Goal: Task Accomplishment & Management: Manage account settings

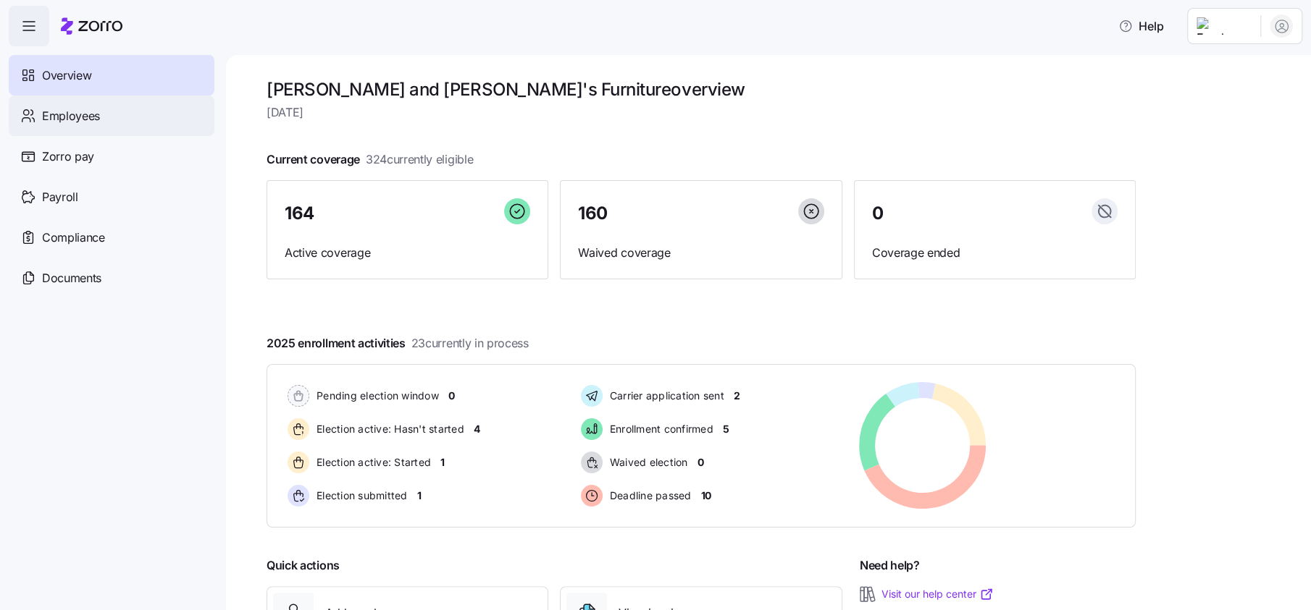
click at [77, 119] on span "Employees" at bounding box center [71, 116] width 58 height 18
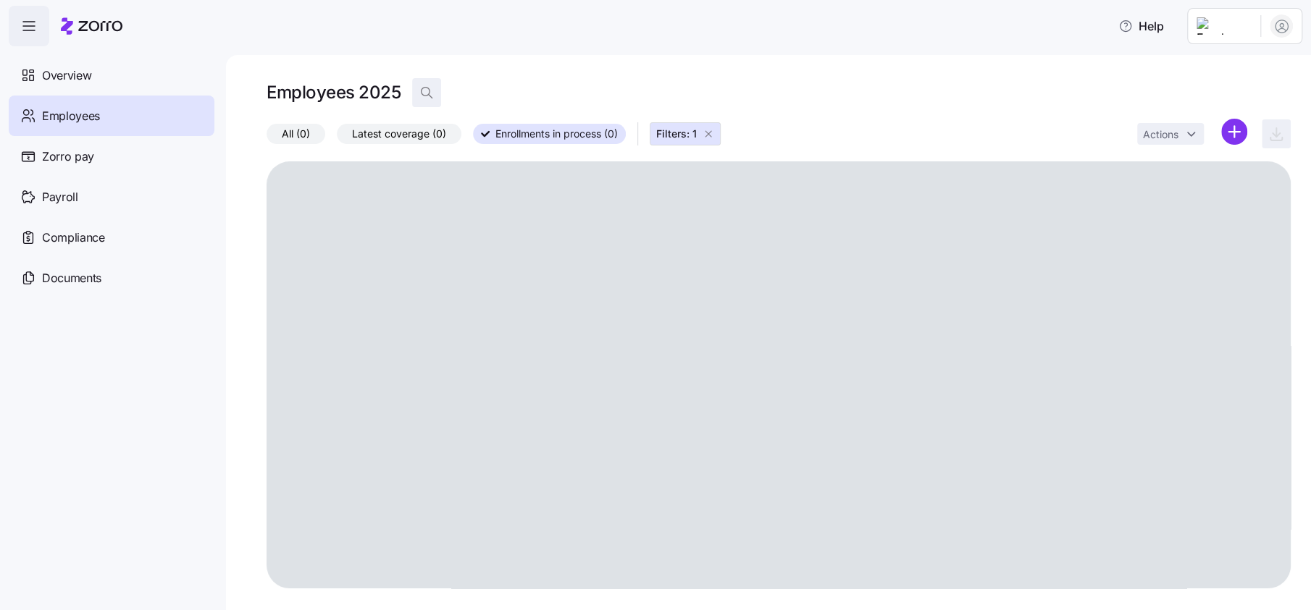
click at [429, 95] on icon "button" at bounding box center [431, 97] width 4 height 4
click at [445, 92] on input at bounding box center [557, 92] width 290 height 23
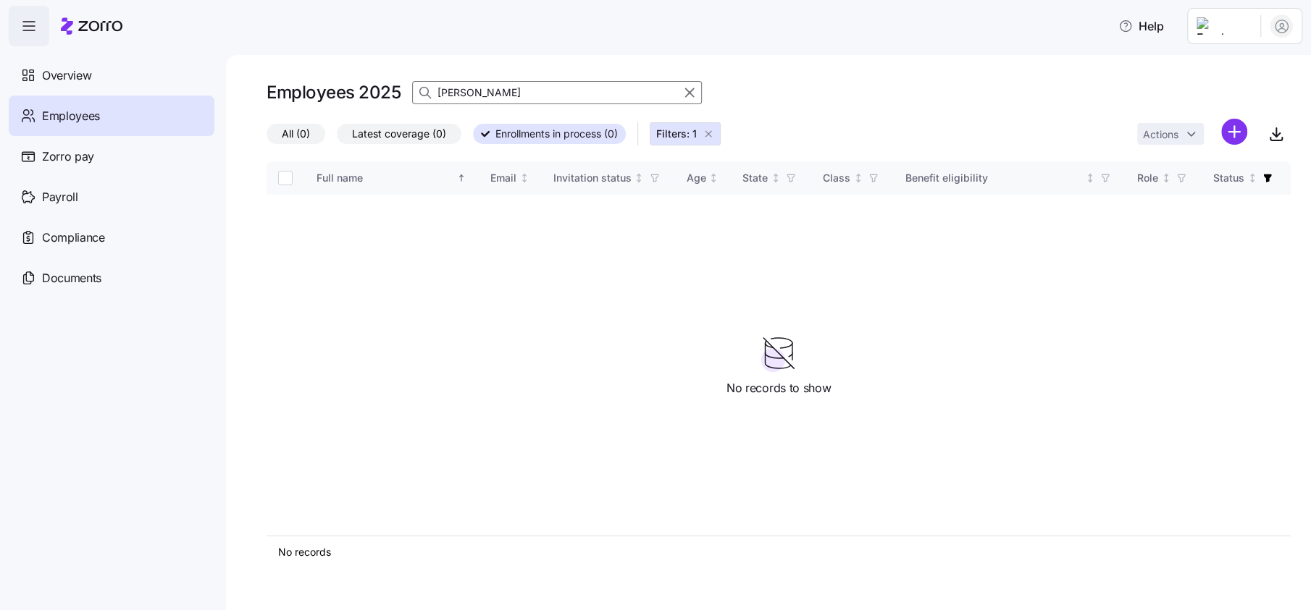
type input "coletti"
click at [298, 124] on label "All (0)" at bounding box center [295, 134] width 59 height 20
click at [266, 138] on input "All (0)" at bounding box center [266, 138] width 0 height 0
click at [720, 134] on button "Filters: 1" at bounding box center [684, 133] width 71 height 23
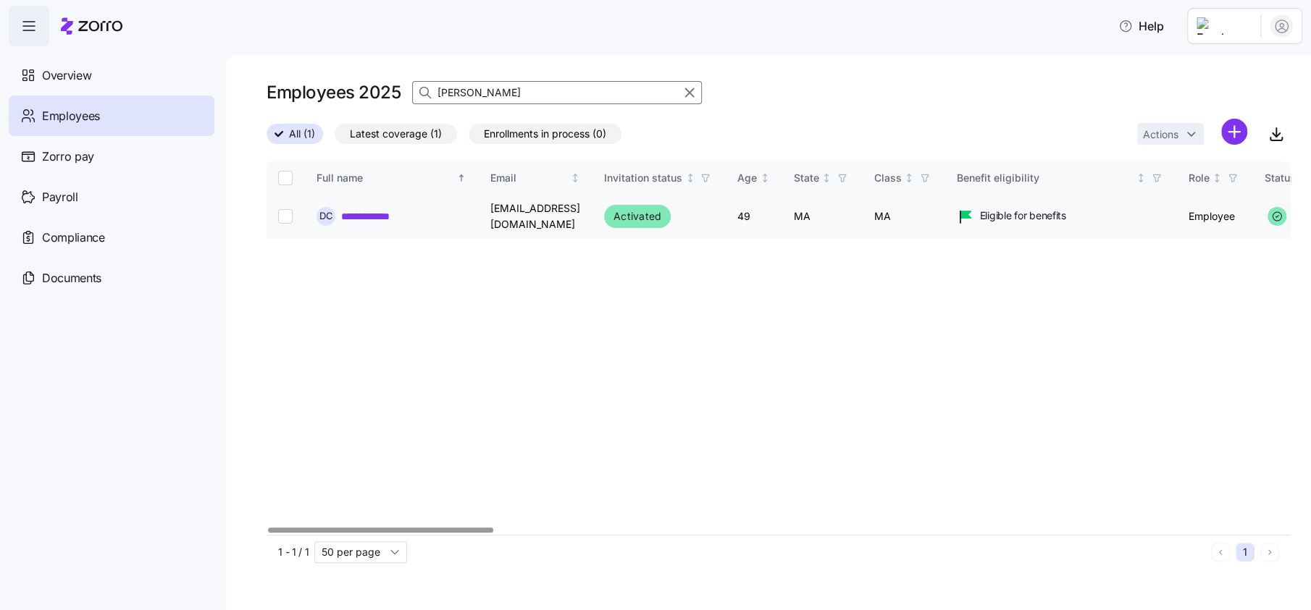
click at [377, 218] on link "**********" at bounding box center [379, 216] width 76 height 14
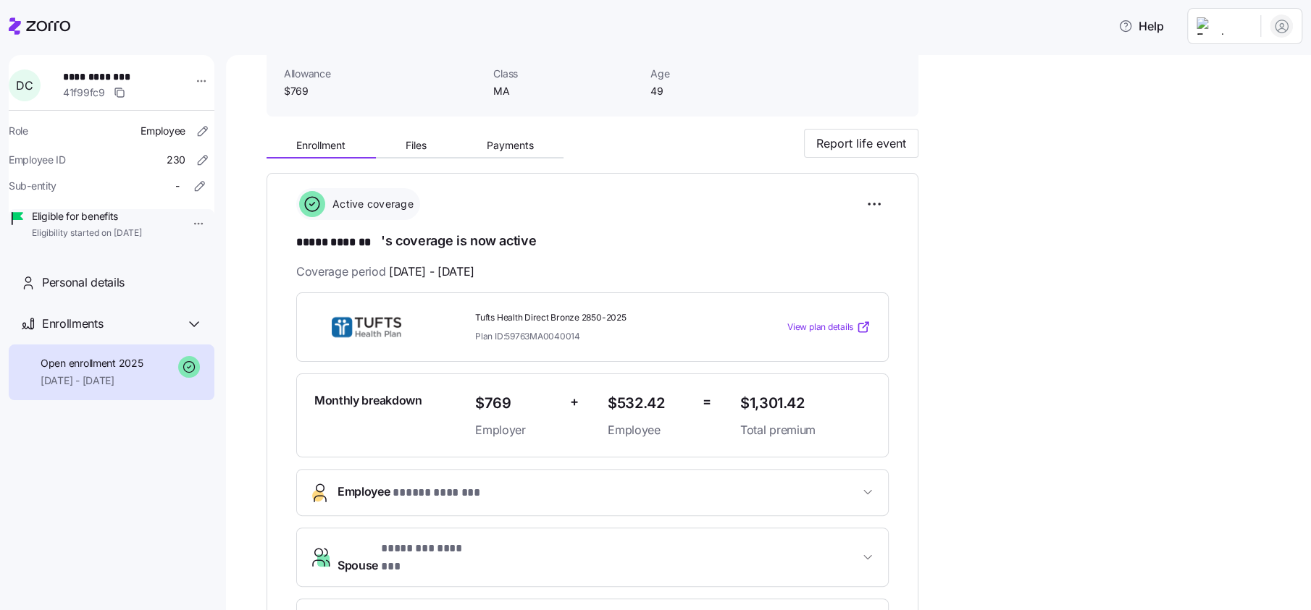
scroll to position [90, 0]
click at [833, 319] on span "View plan details" at bounding box center [820, 326] width 66 height 14
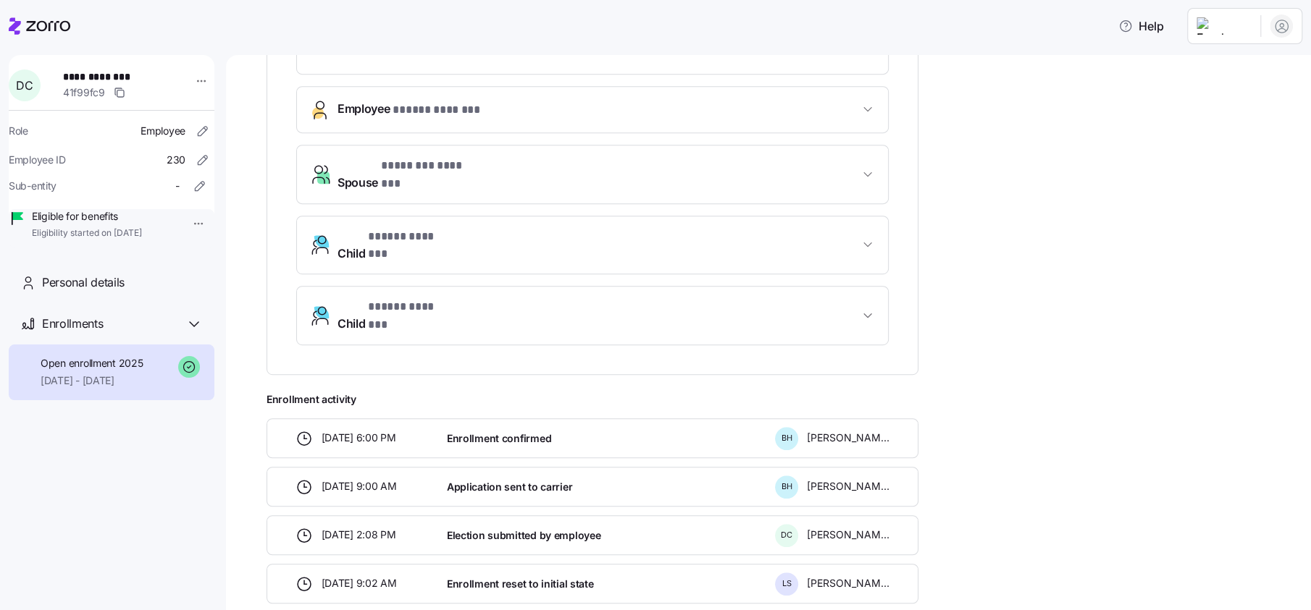
scroll to position [542, 0]
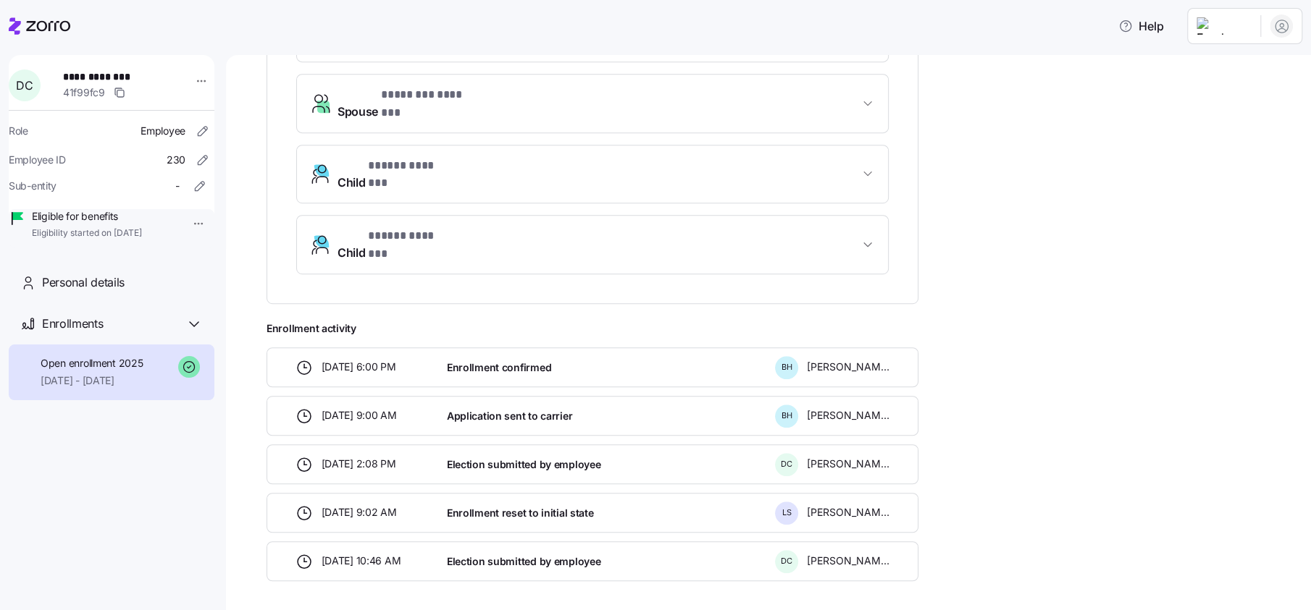
click at [875, 237] on span "button" at bounding box center [867, 244] width 17 height 14
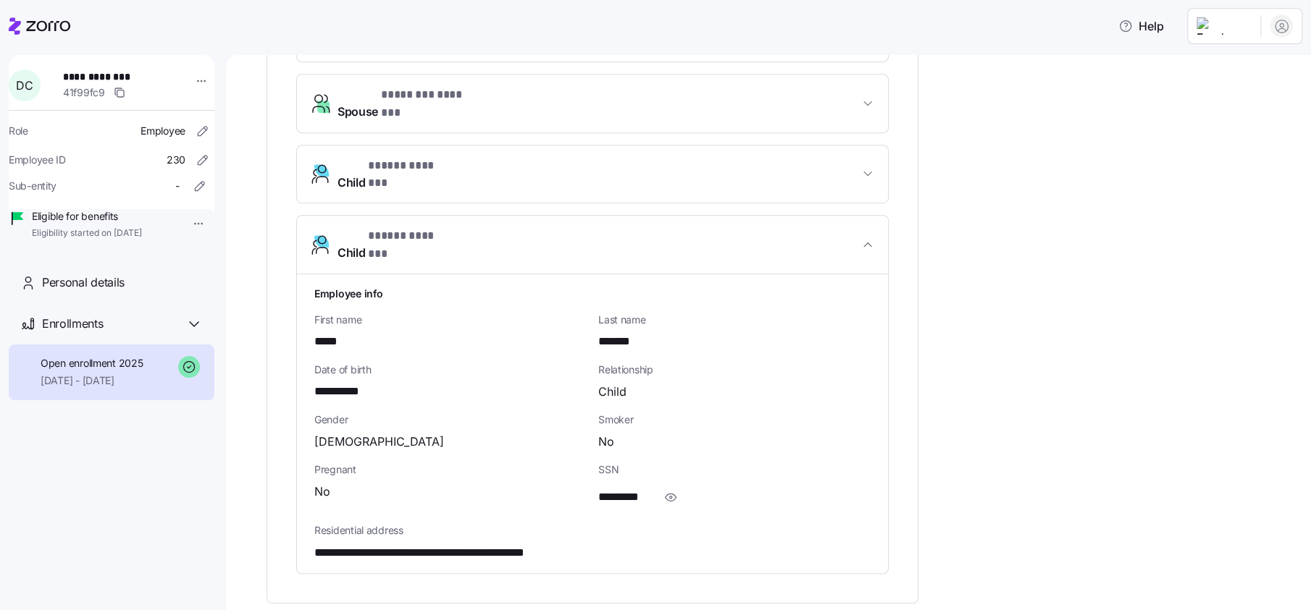
click at [868, 237] on icon "button" at bounding box center [867, 244] width 14 height 14
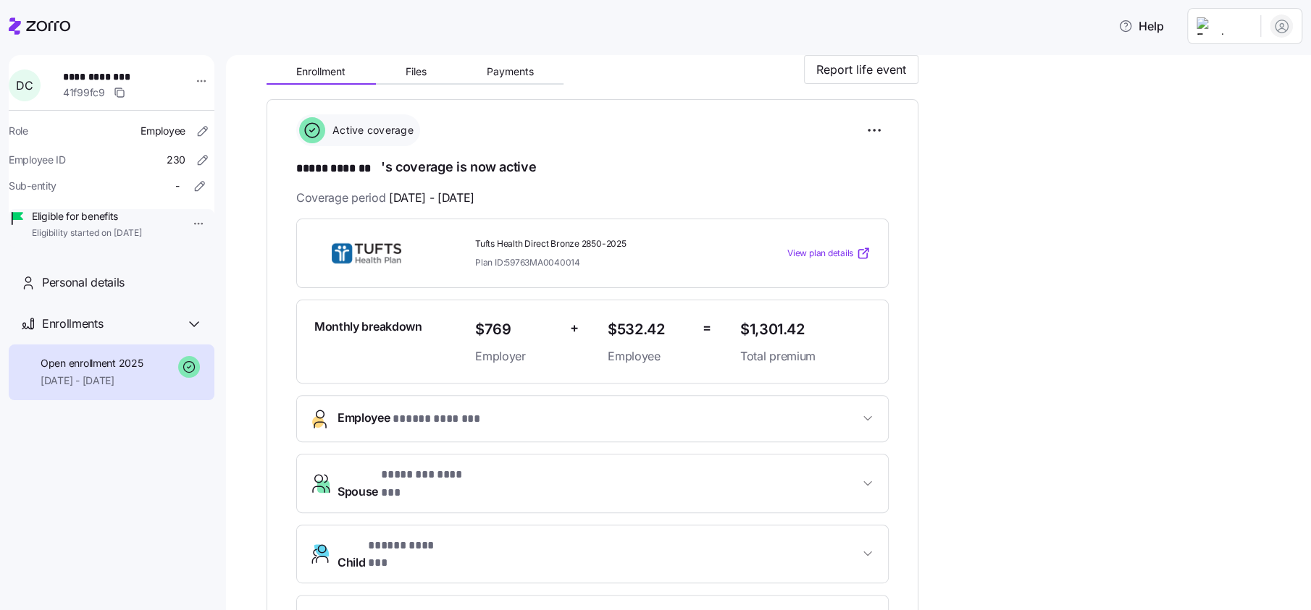
scroll to position [90, 0]
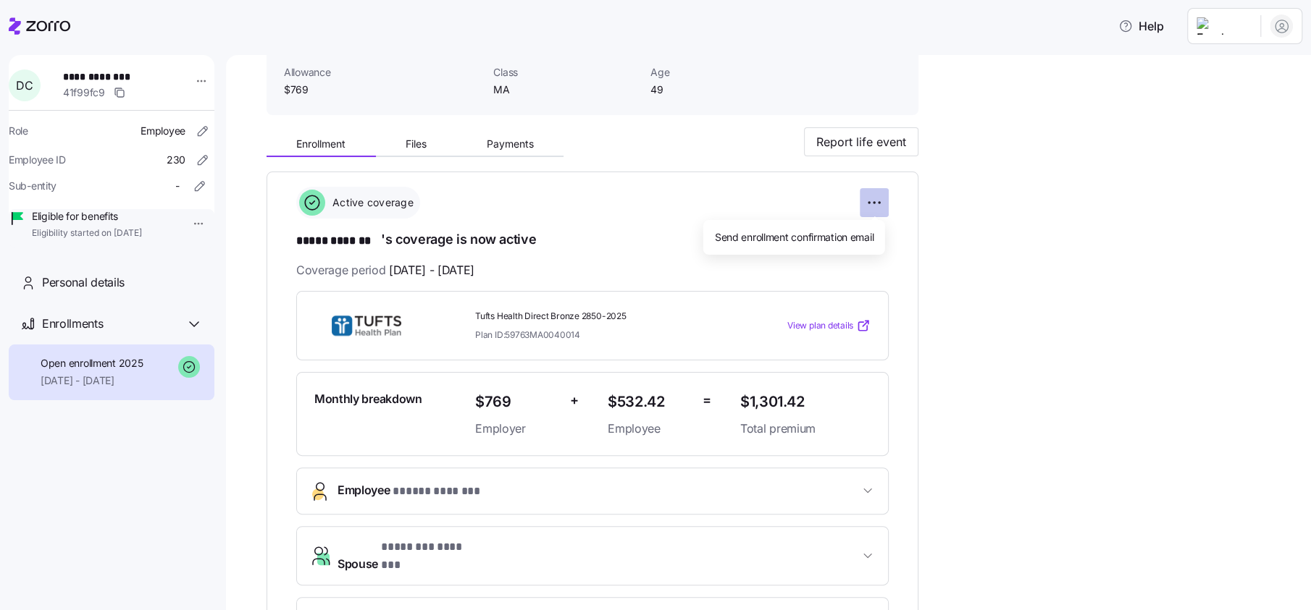
click at [879, 197] on html "**********" at bounding box center [655, 301] width 1311 height 602
click at [1015, 201] on html "**********" at bounding box center [655, 301] width 1311 height 602
drag, startPoint x: 94, startPoint y: 299, endPoint x: 101, endPoint y: 290, distance: 11.9
click at [96, 292] on span "Personal details" at bounding box center [83, 283] width 83 height 18
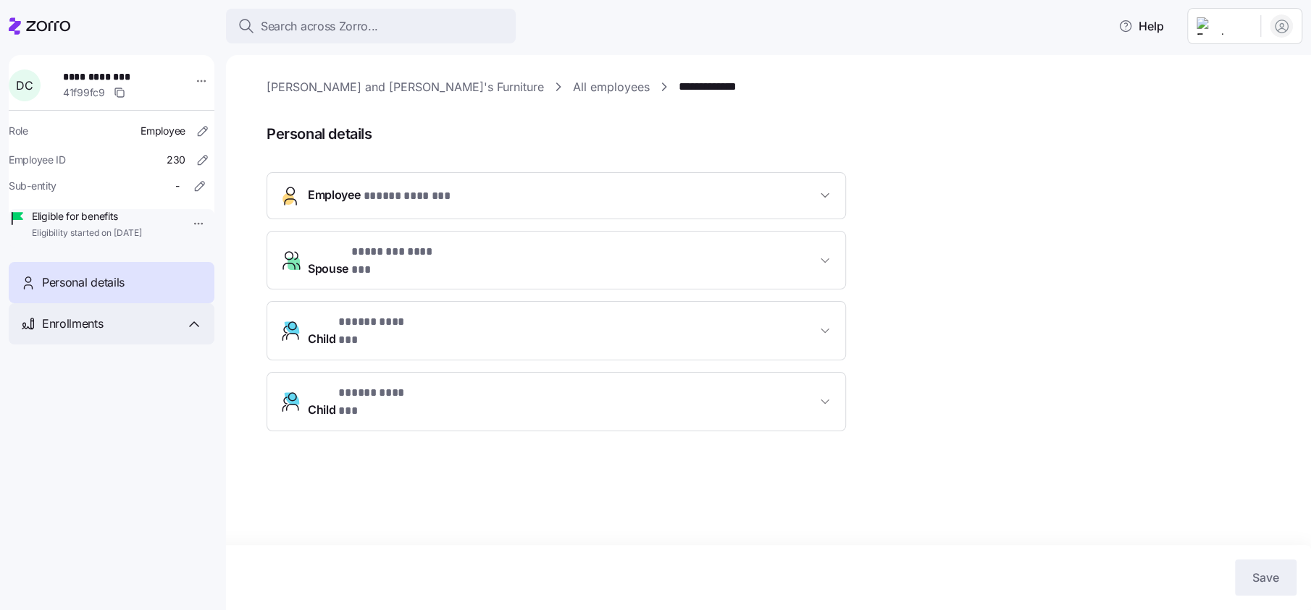
drag, startPoint x: 190, startPoint y: 335, endPoint x: 208, endPoint y: 332, distance: 18.3
click at [190, 333] on icon at bounding box center [193, 324] width 17 height 17
click at [573, 93] on link "All employees" at bounding box center [611, 87] width 77 height 18
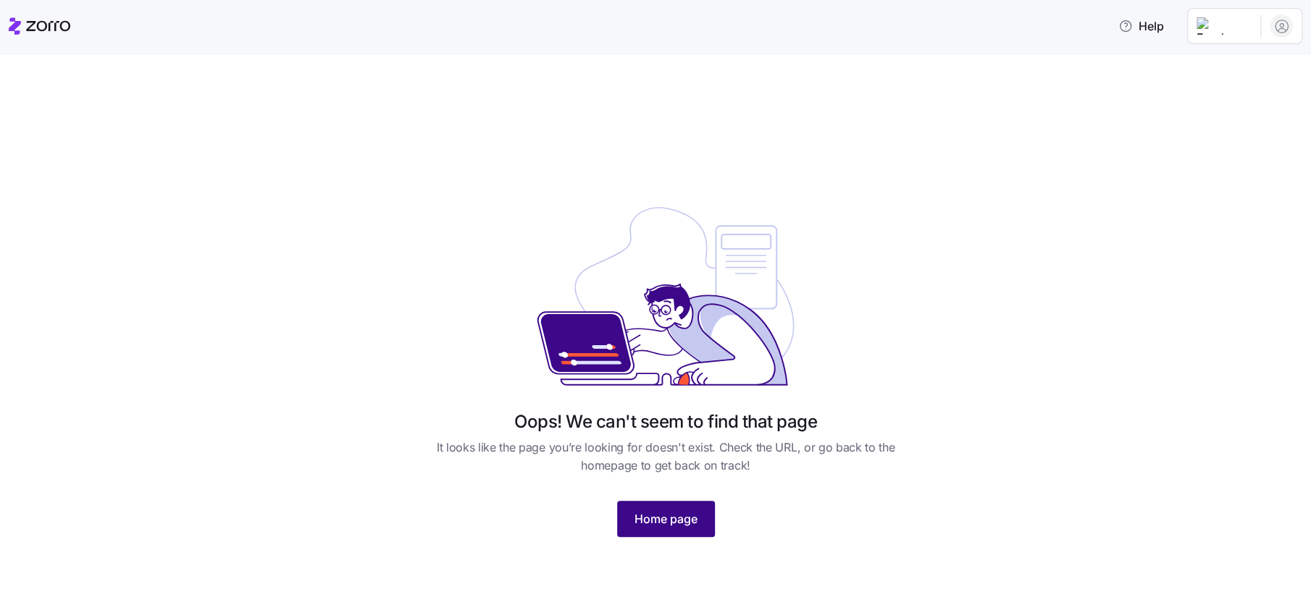
click at [683, 516] on span "Home page" at bounding box center [665, 518] width 63 height 17
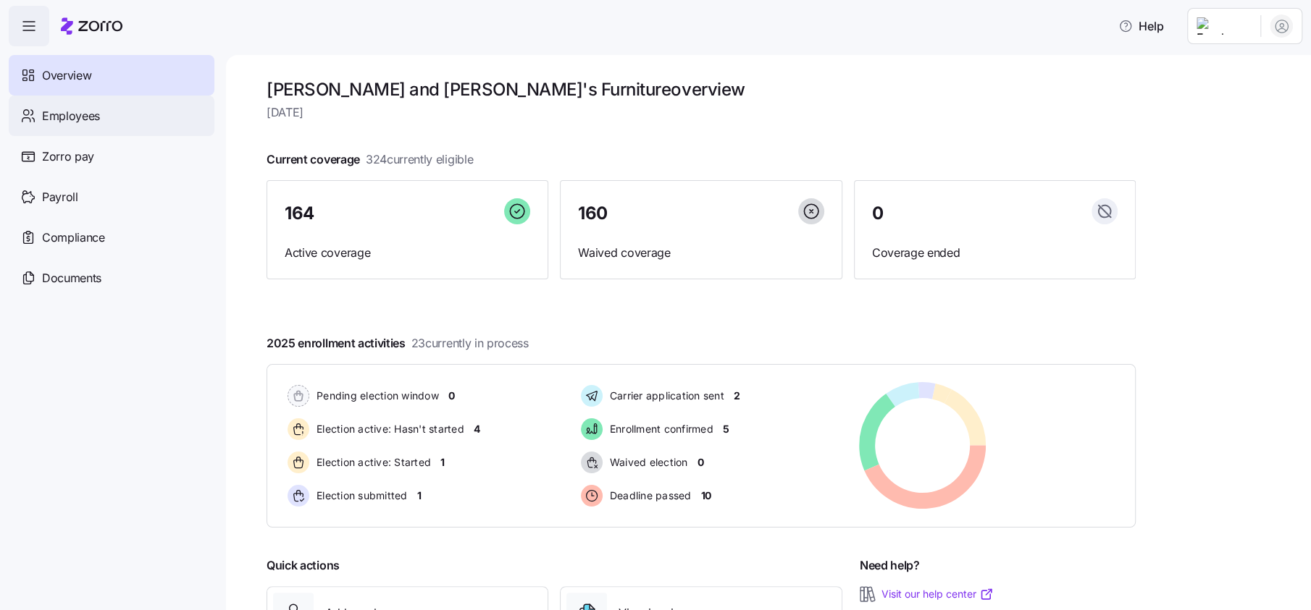
click at [88, 120] on span "Employees" at bounding box center [71, 116] width 58 height 18
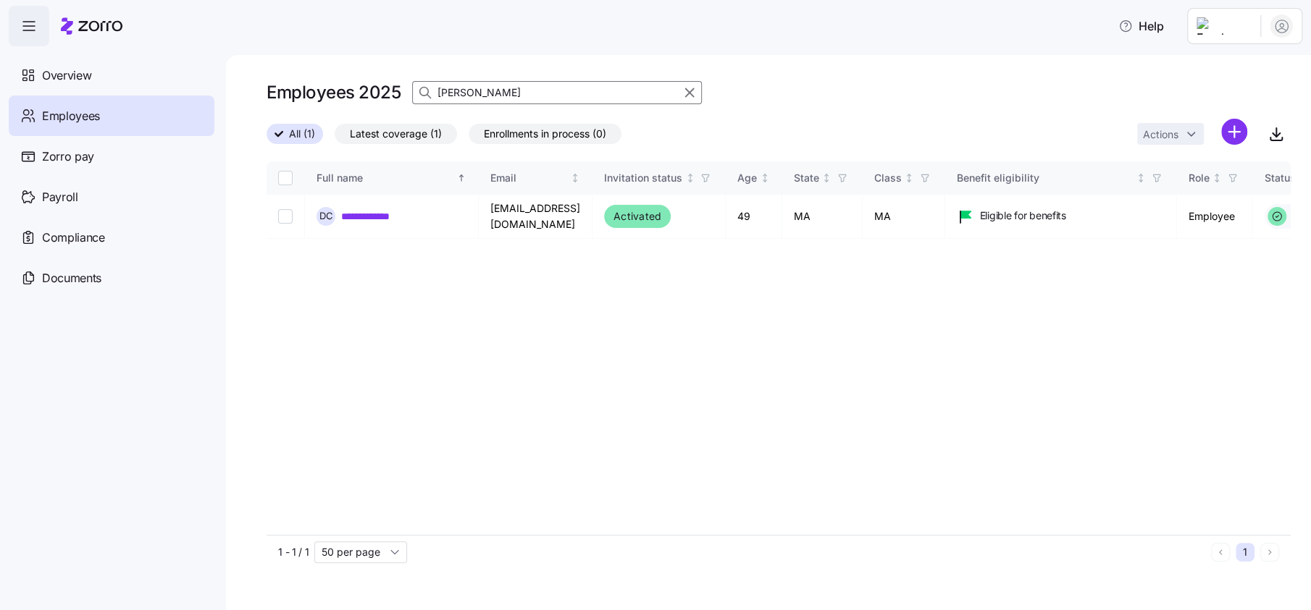
click at [1234, 20] on html "**********" at bounding box center [655, 301] width 1311 height 602
drag, startPoint x: 1252, startPoint y: 148, endPoint x: 1017, endPoint y: 28, distance: 263.3
click at [1251, 148] on div "Log out" at bounding box center [1242, 146] width 107 height 23
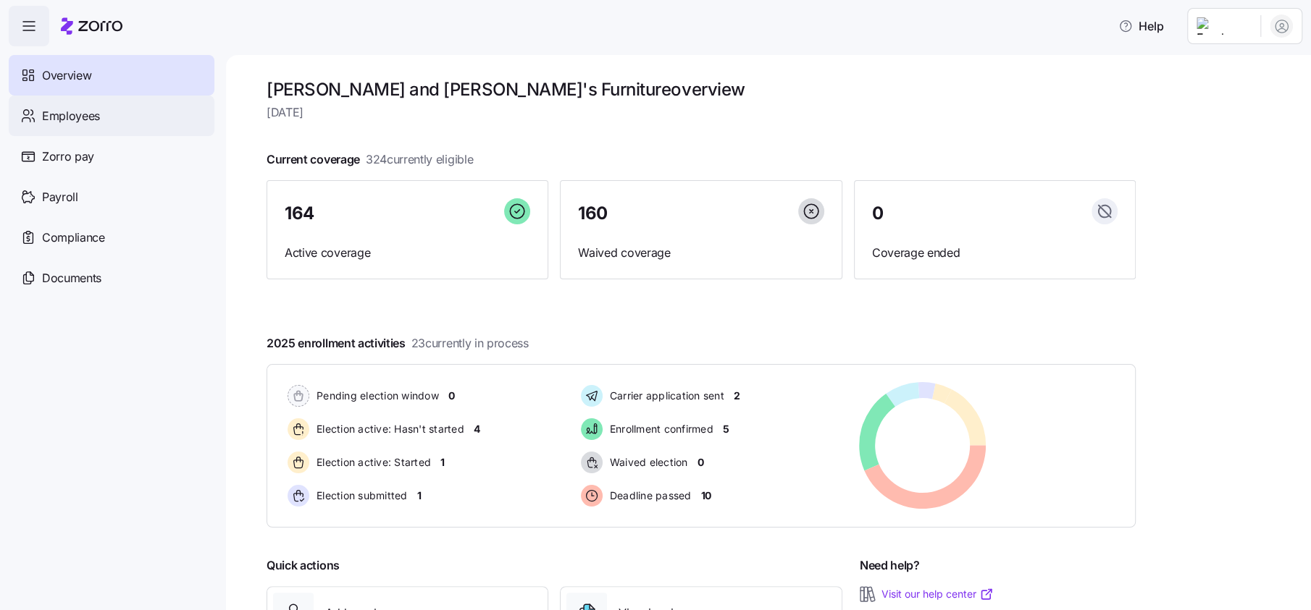
click at [85, 114] on span "Employees" at bounding box center [71, 116] width 58 height 18
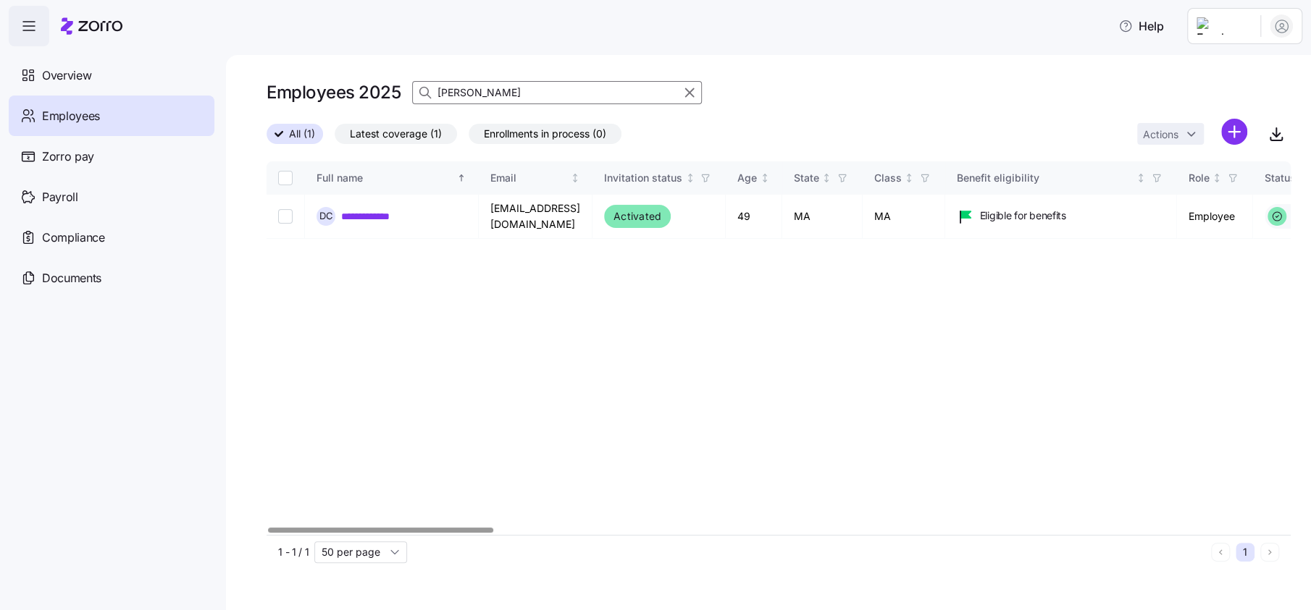
click at [532, 92] on input "coletti" at bounding box center [557, 92] width 290 height 23
type input "barton"
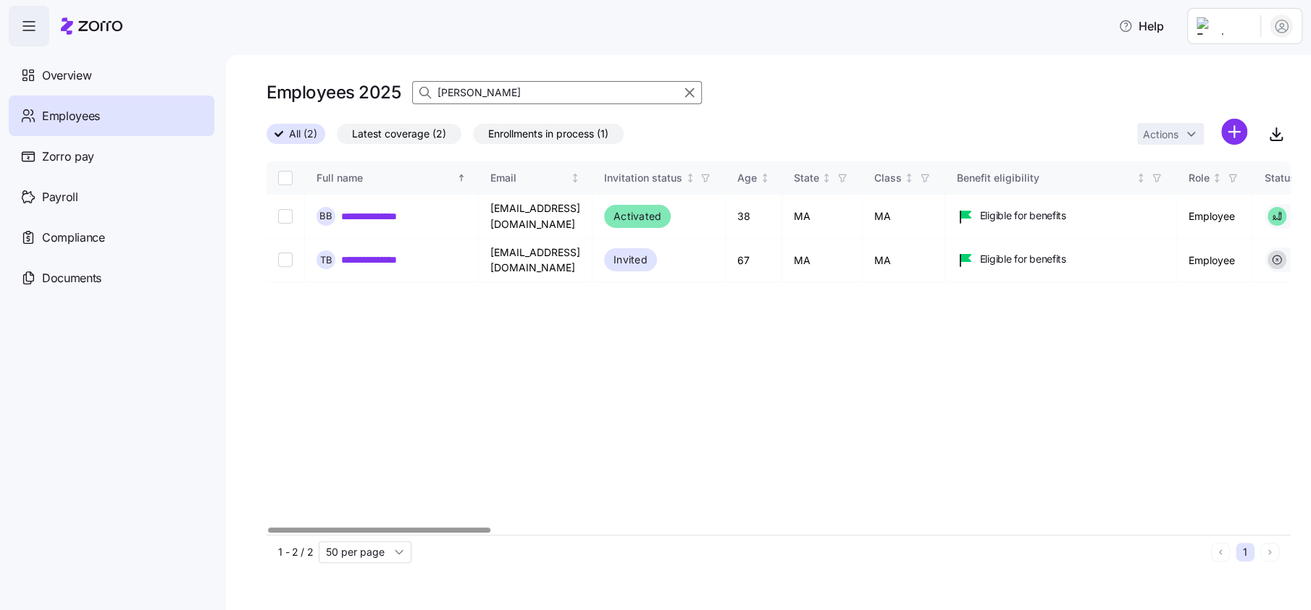
click at [50, 21] on div at bounding box center [66, 26] width 114 height 41
drag, startPoint x: 86, startPoint y: 75, endPoint x: 91, endPoint y: 10, distance: 65.3
click at [86, 75] on span "Overview" at bounding box center [66, 76] width 49 height 18
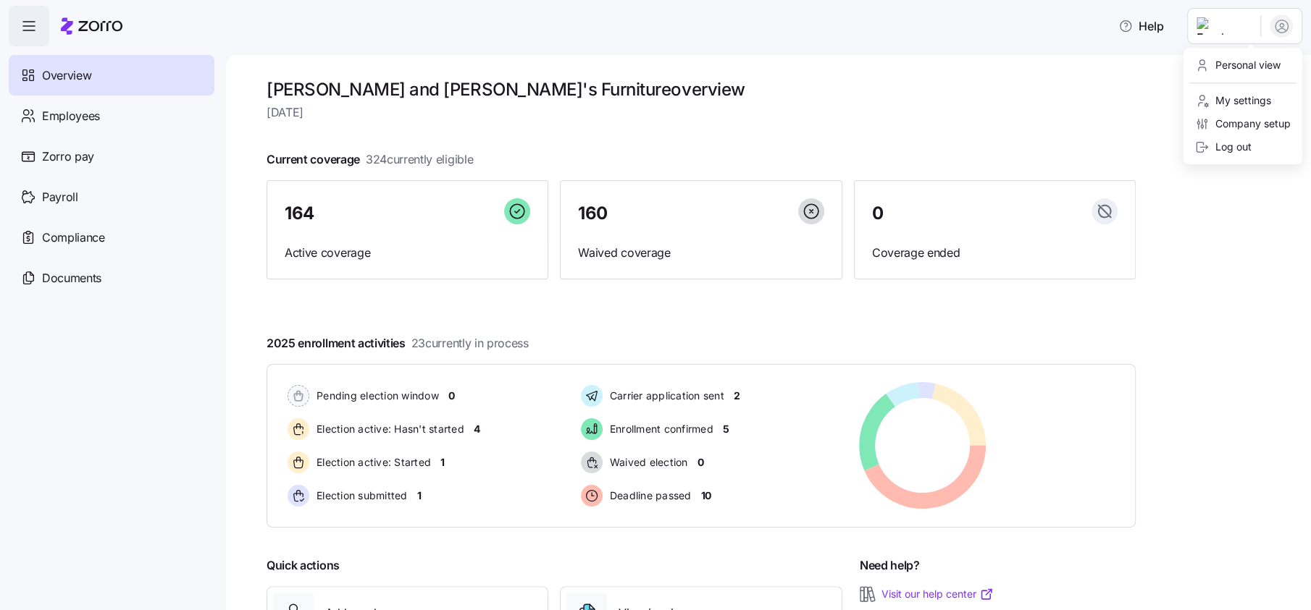
click at [1231, 23] on html "Help Overview Employees Zorro pay Payroll Compliance Documents Bernie and Phyl'…" at bounding box center [655, 301] width 1311 height 602
click at [1233, 146] on div "Log out" at bounding box center [1223, 147] width 56 height 16
